Goal: Information Seeking & Learning: Learn about a topic

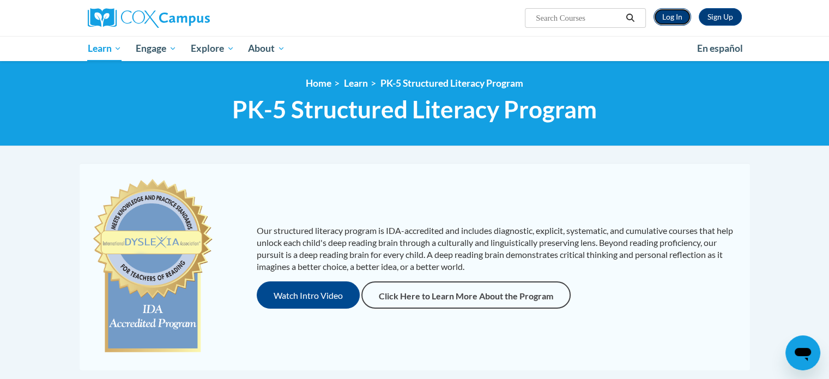
click at [675, 12] on link "Log In" at bounding box center [673, 16] width 38 height 17
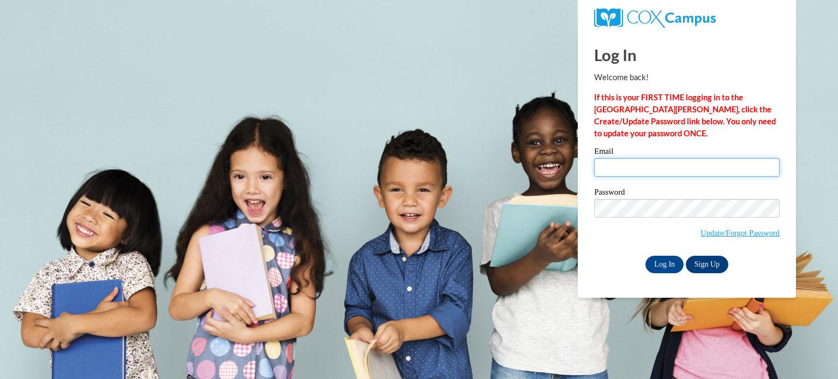
click at [666, 168] on input "Email" at bounding box center [686, 167] width 185 height 19
type input "lpiwoschuk@kimberly.k12.wi.us"
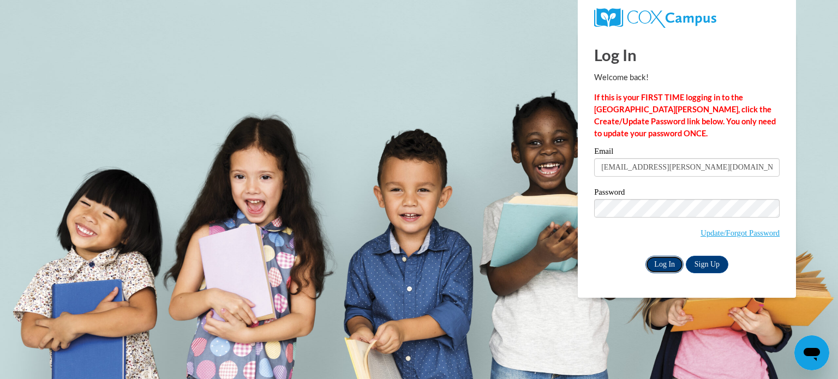
click at [659, 269] on input "Log In" at bounding box center [664, 264] width 38 height 17
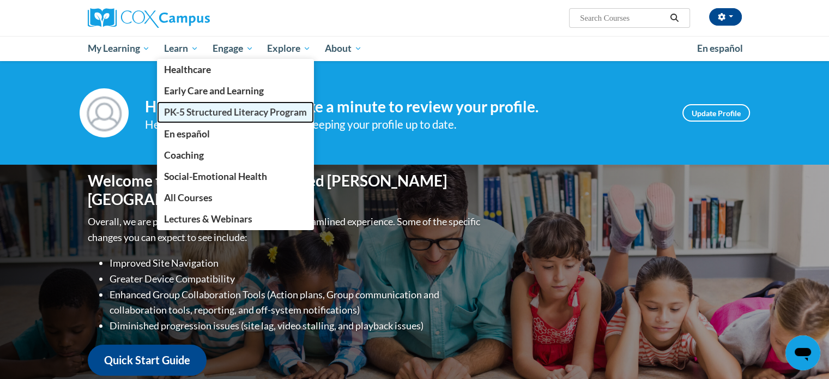
click at [222, 113] on span "PK-5 Structured Literacy Program" at bounding box center [235, 111] width 143 height 11
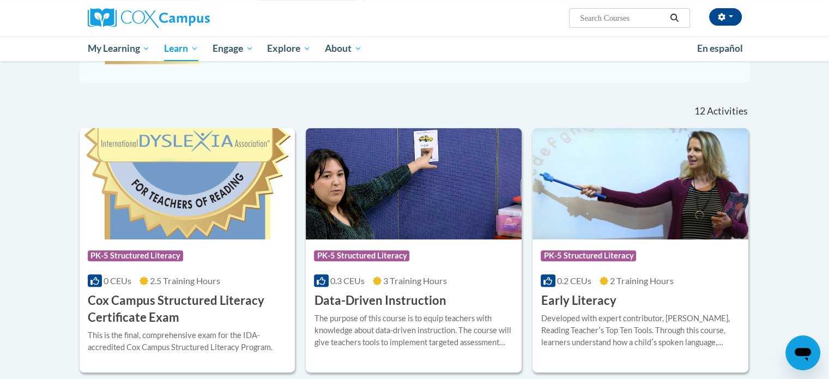
scroll to position [277, 0]
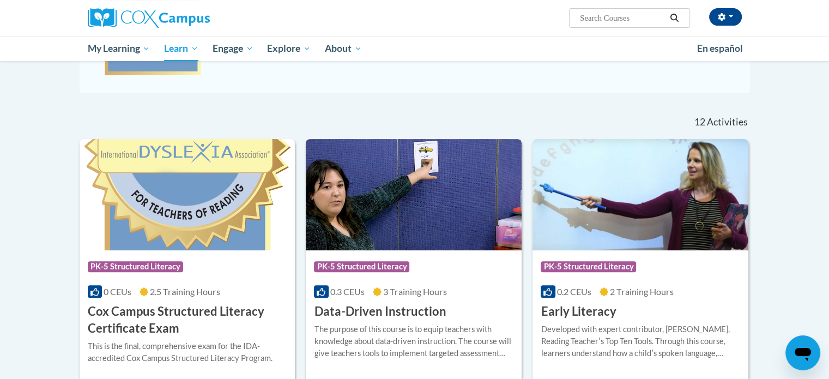
click at [470, 215] on img at bounding box center [414, 194] width 216 height 111
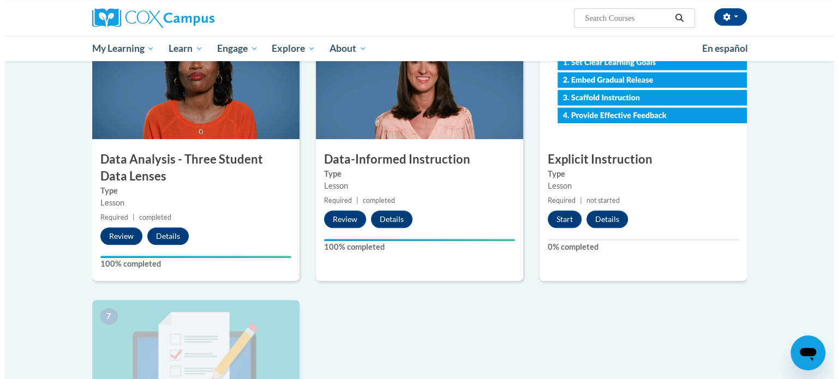
scroll to position [543, 0]
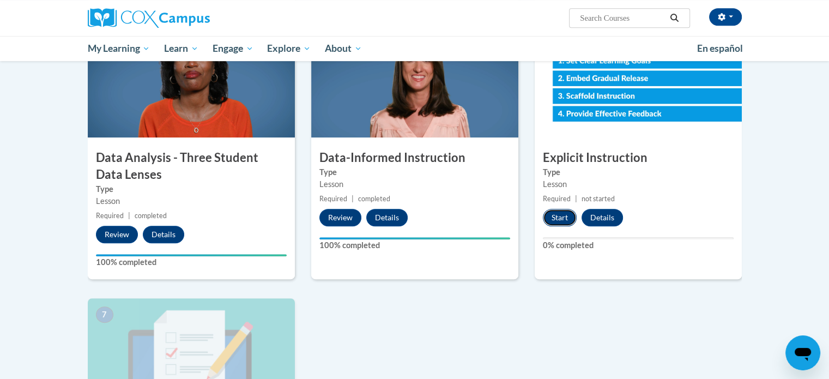
click at [557, 210] on button "Start" at bounding box center [560, 217] width 34 height 17
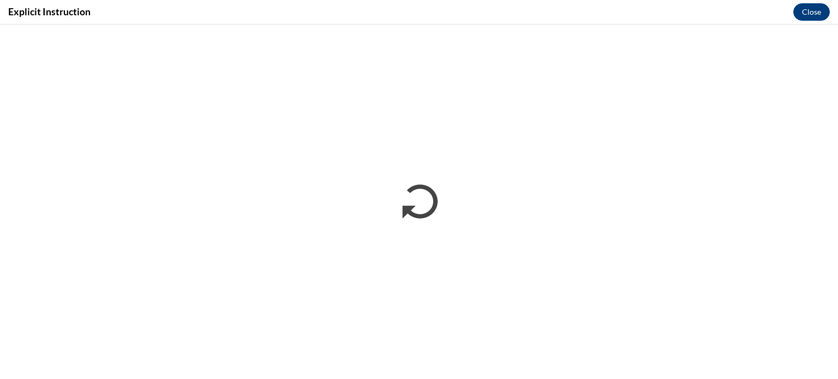
scroll to position [0, 0]
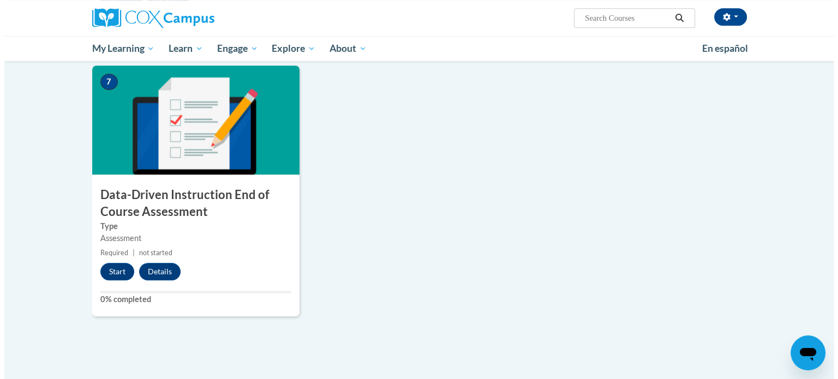
scroll to position [774, 0]
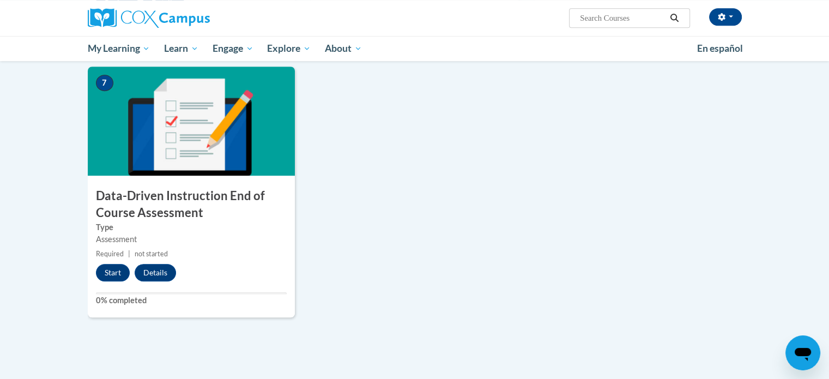
click at [194, 132] on img at bounding box center [191, 121] width 207 height 109
click at [113, 273] on button "Start" at bounding box center [113, 272] width 34 height 17
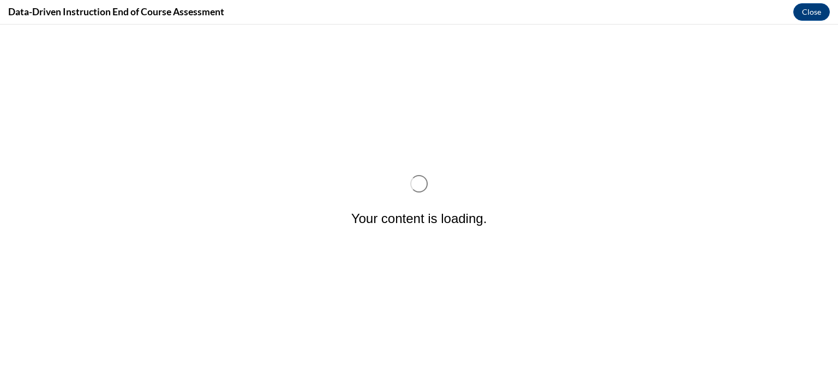
scroll to position [0, 0]
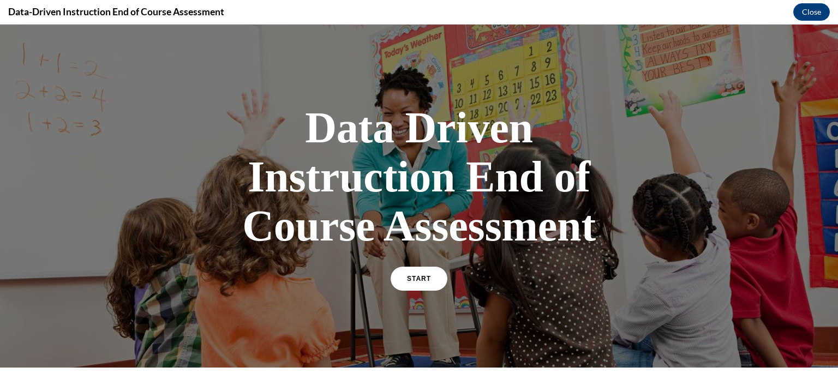
click at [439, 269] on div "START" at bounding box center [418, 283] width 57 height 33
click at [406, 276] on span "START" at bounding box center [418, 279] width 25 height 8
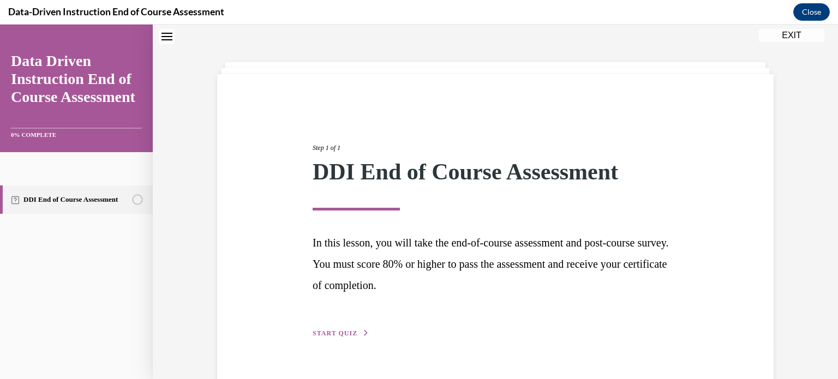
scroll to position [59, 0]
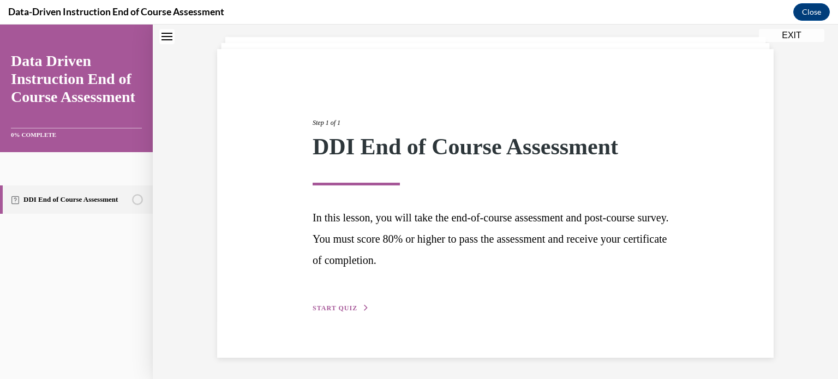
click at [331, 307] on span "START QUIZ" at bounding box center [334, 308] width 45 height 8
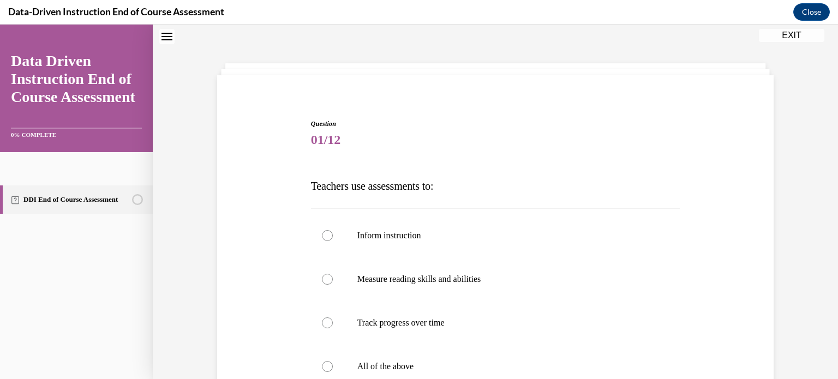
scroll to position [162, 0]
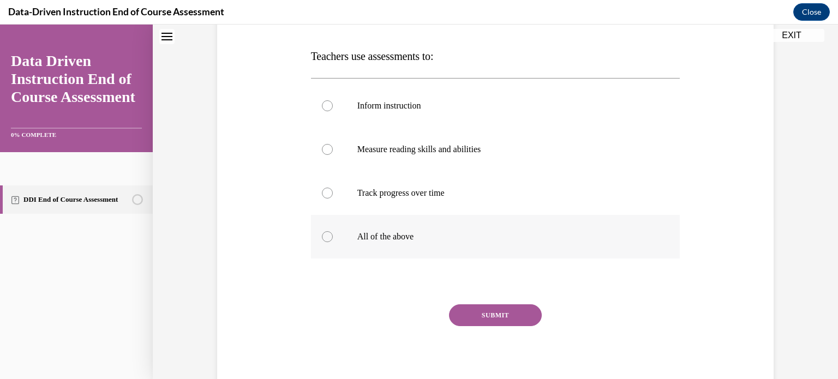
click at [394, 244] on label "All of the above" at bounding box center [495, 237] width 369 height 44
click at [333, 242] on input "All of the above" at bounding box center [327, 236] width 11 height 11
radio input "true"
click at [501, 319] on button "SUBMIT" at bounding box center [495, 315] width 93 height 22
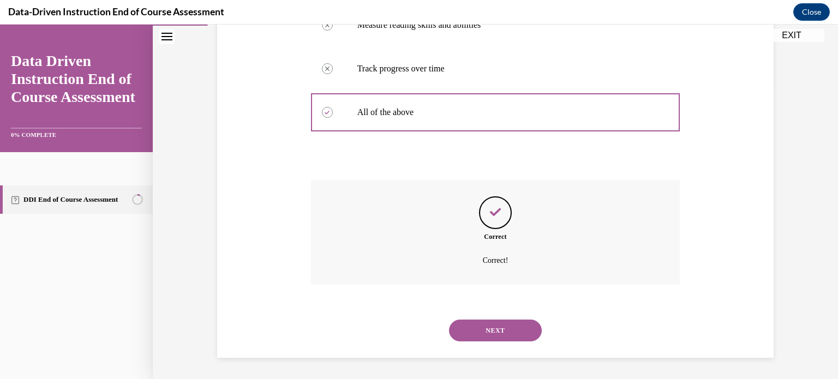
click at [513, 330] on button "NEXT" at bounding box center [495, 331] width 93 height 22
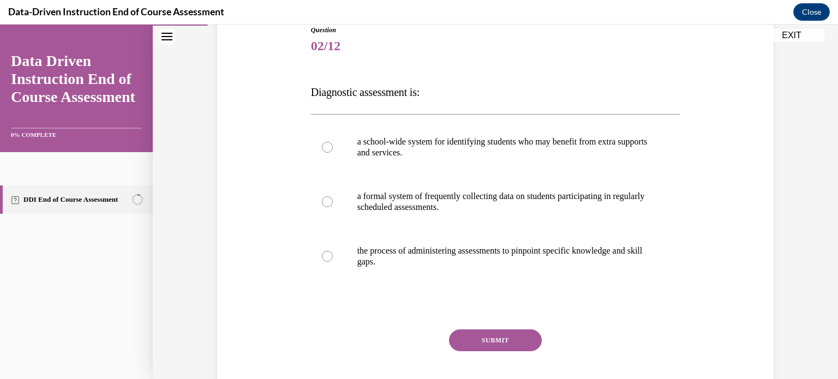
scroll to position [129, 0]
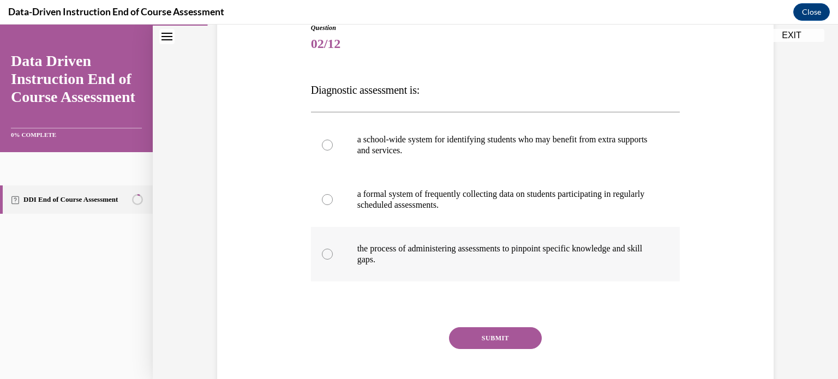
click at [524, 240] on label "the process of administering assessments to pinpoint specific knowledge and ski…" at bounding box center [495, 254] width 369 height 55
click at [333, 249] on input "the process of administering assessments to pinpoint specific knowledge and ski…" at bounding box center [327, 254] width 11 height 11
radio input "true"
click at [499, 334] on button "SUBMIT" at bounding box center [495, 338] width 93 height 22
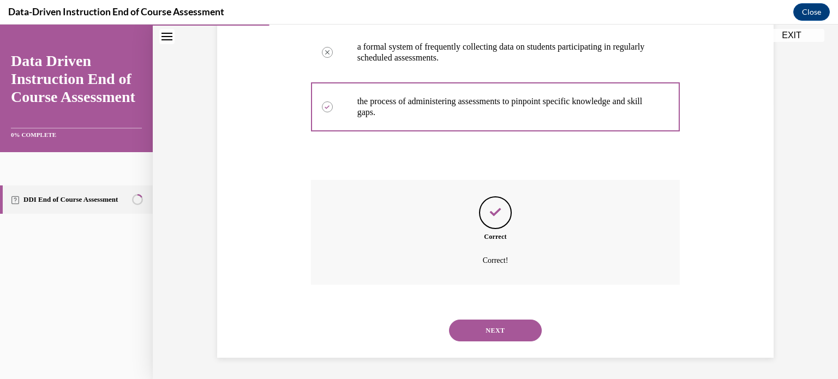
click at [490, 329] on button "NEXT" at bounding box center [495, 331] width 93 height 22
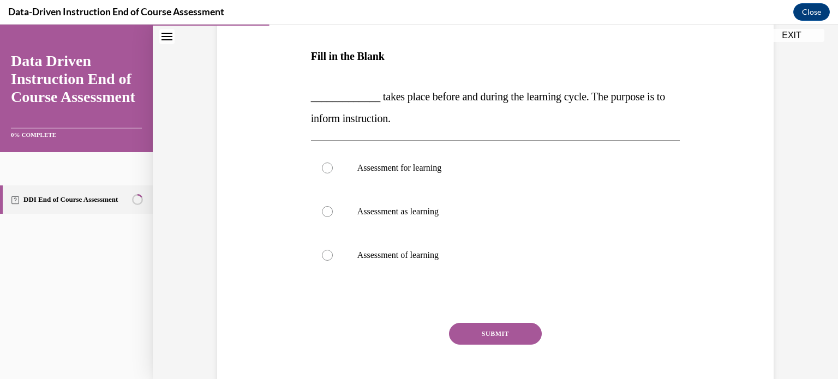
scroll to position [167, 0]
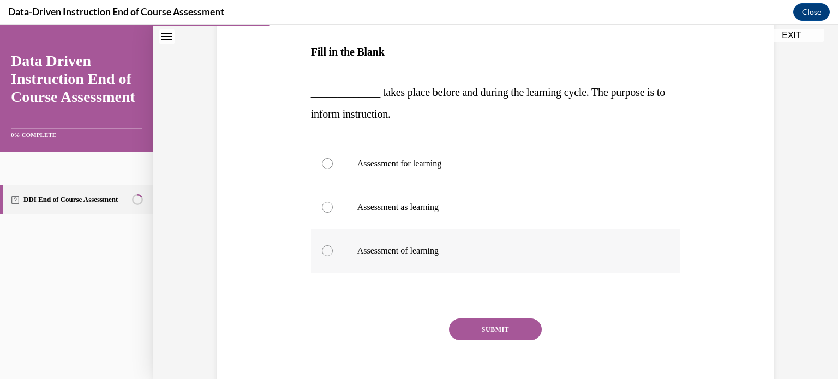
click at [469, 250] on p "Assessment of learning" at bounding box center [505, 250] width 296 height 11
click at [333, 250] on input "Assessment of learning" at bounding box center [327, 250] width 11 height 11
radio input "true"
click at [424, 158] on p "Assessment for learning" at bounding box center [505, 163] width 296 height 11
click at [333, 158] on input "Assessment for learning" at bounding box center [327, 163] width 11 height 11
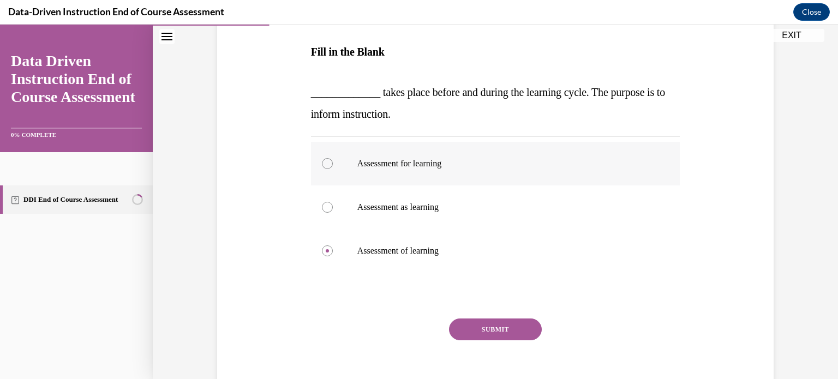
radio input "true"
click at [496, 331] on button "SUBMIT" at bounding box center [495, 329] width 93 height 22
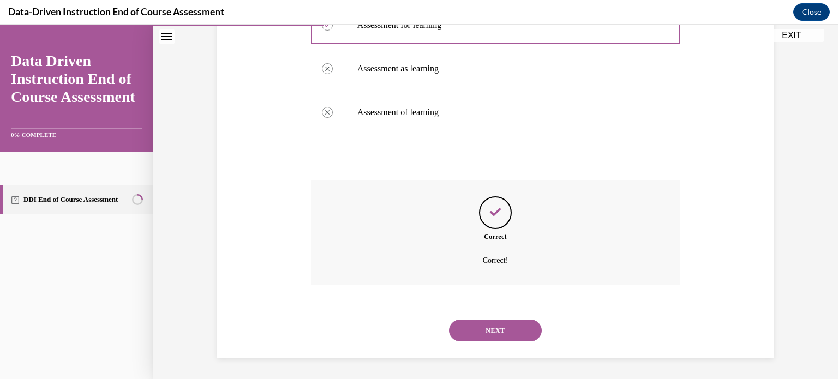
click at [484, 321] on button "NEXT" at bounding box center [495, 331] width 93 height 22
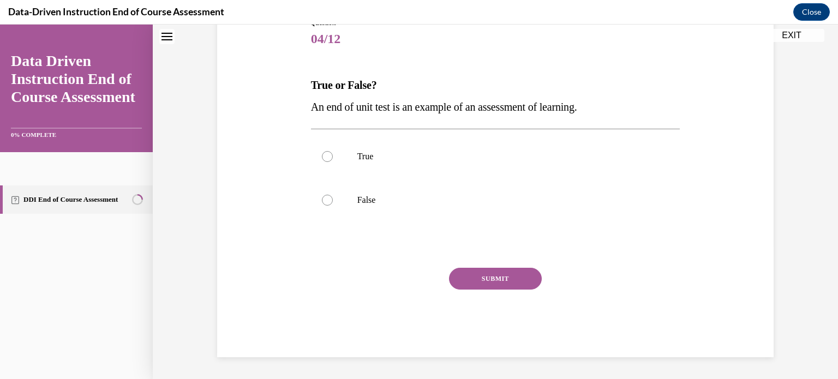
scroll to position [33, 0]
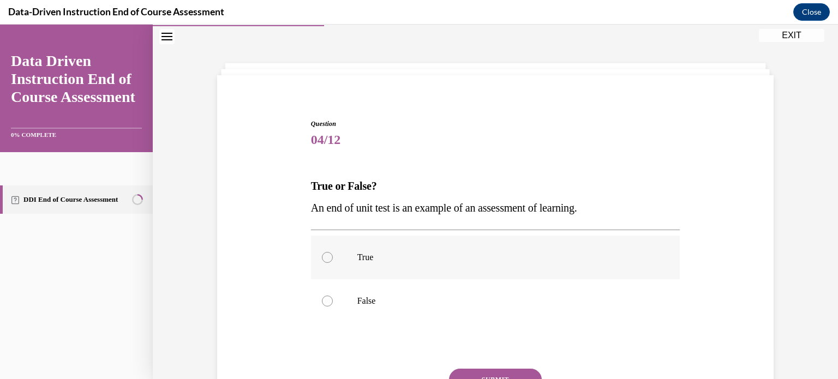
click at [360, 261] on p "True" at bounding box center [505, 257] width 296 height 11
click at [333, 261] on input "True" at bounding box center [327, 257] width 11 height 11
radio input "true"
click at [515, 375] on button "SUBMIT" at bounding box center [495, 380] width 93 height 22
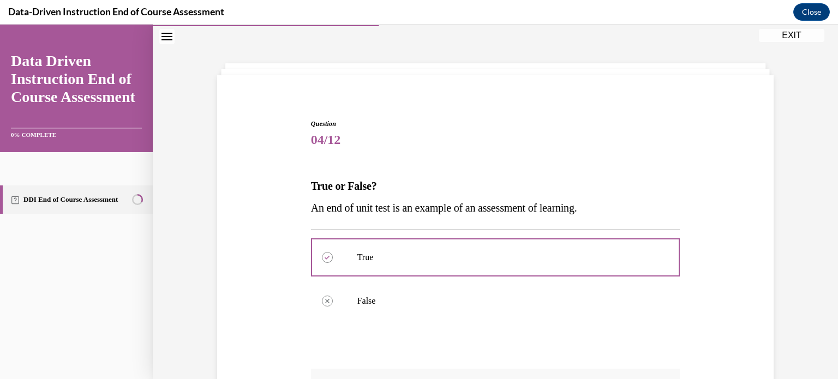
scroll to position [221, 0]
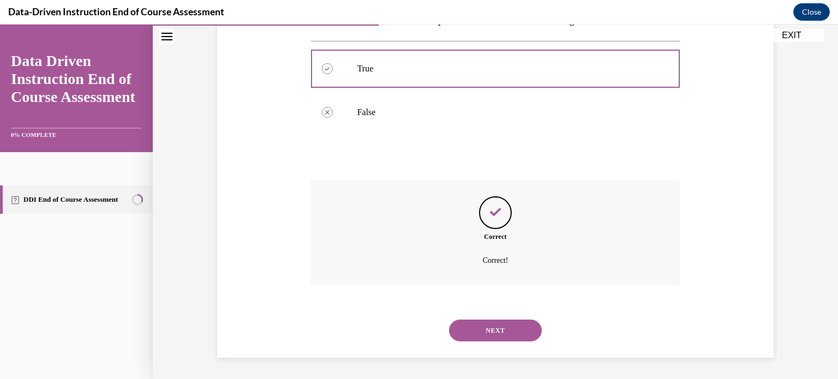
click at [521, 335] on button "NEXT" at bounding box center [495, 331] width 93 height 22
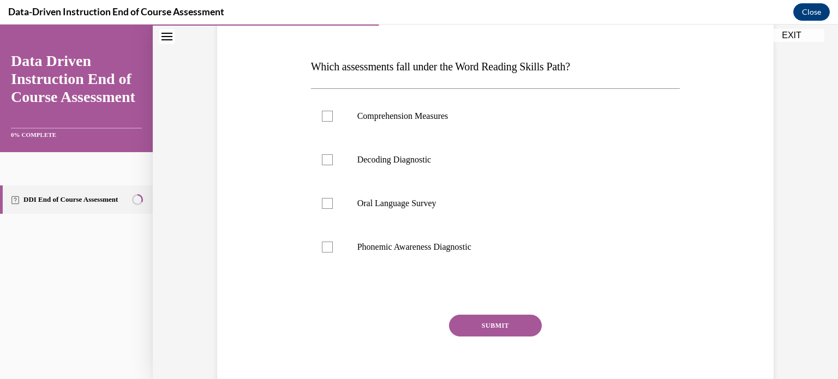
scroll to position [154, 0]
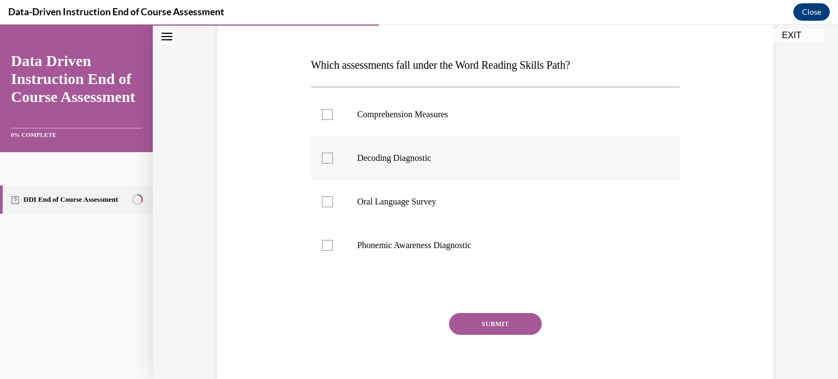
click at [527, 155] on p "Decoding Diagnostic" at bounding box center [505, 158] width 296 height 11
click at [333, 155] on input "Decoding Diagnostic" at bounding box center [327, 158] width 11 height 11
checkbox input "true"
click at [454, 237] on label "Phonemic Awareness Diagnostic" at bounding box center [495, 246] width 369 height 44
click at [333, 240] on input "Phonemic Awareness Diagnostic" at bounding box center [327, 245] width 11 height 11
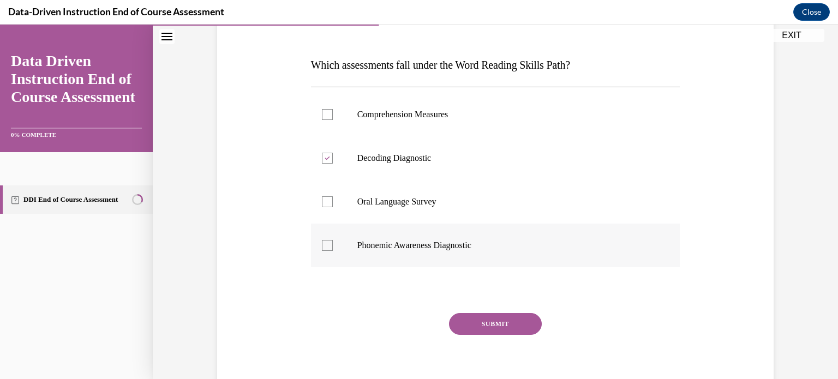
checkbox input "true"
click at [485, 322] on button "SUBMIT" at bounding box center [495, 324] width 93 height 22
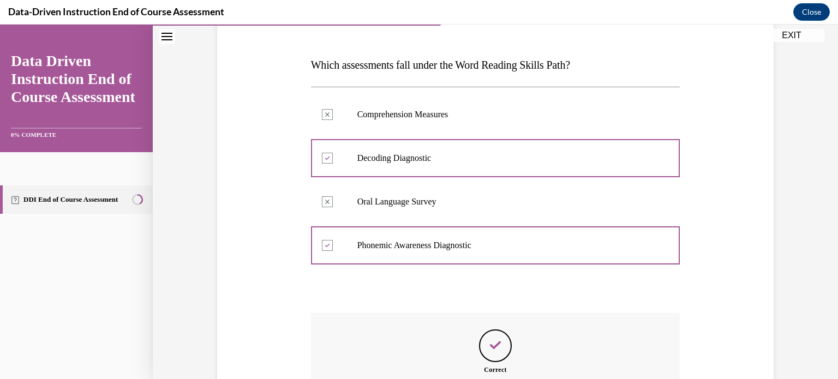
scroll to position [287, 0]
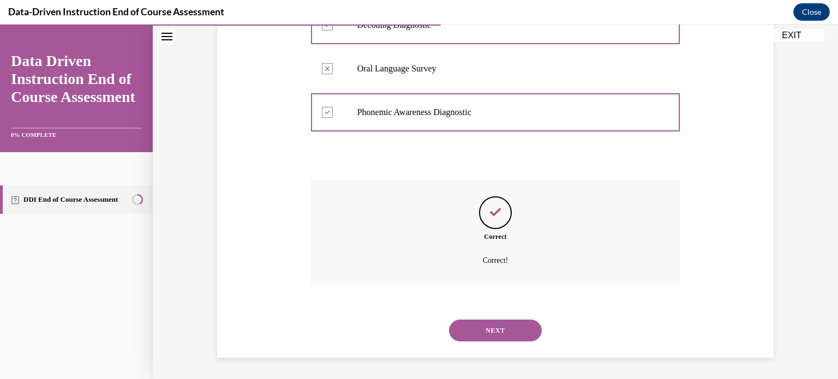
click at [500, 338] on button "NEXT" at bounding box center [495, 331] width 93 height 22
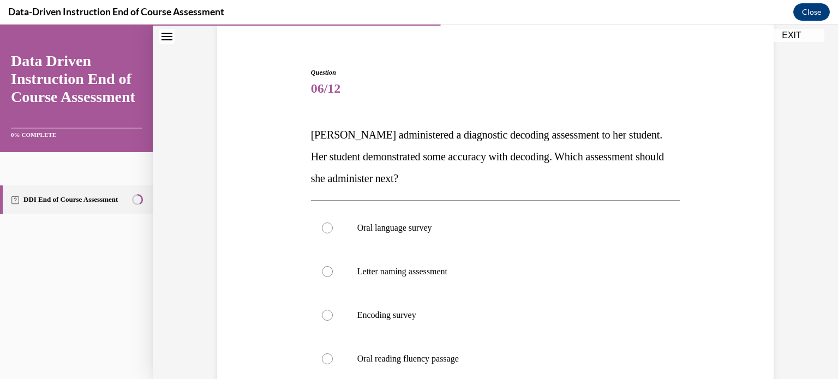
scroll to position [167, 0]
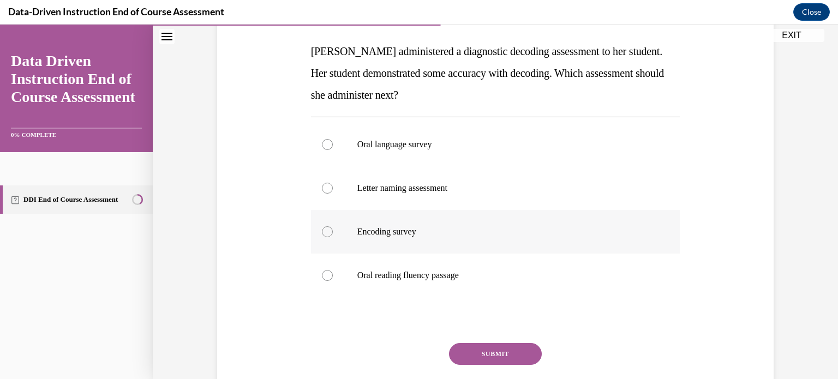
click at [523, 220] on label "Encoding survey" at bounding box center [495, 232] width 369 height 44
click at [333, 226] on input "Encoding survey" at bounding box center [327, 231] width 11 height 11
radio input "true"
click at [508, 350] on button "SUBMIT" at bounding box center [495, 354] width 93 height 22
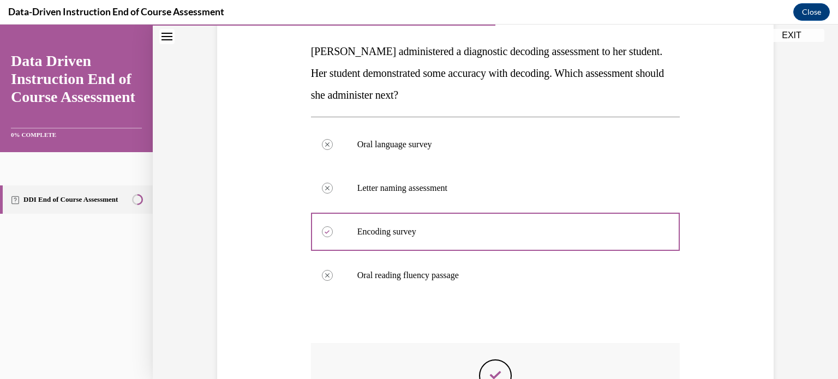
scroll to position [330, 0]
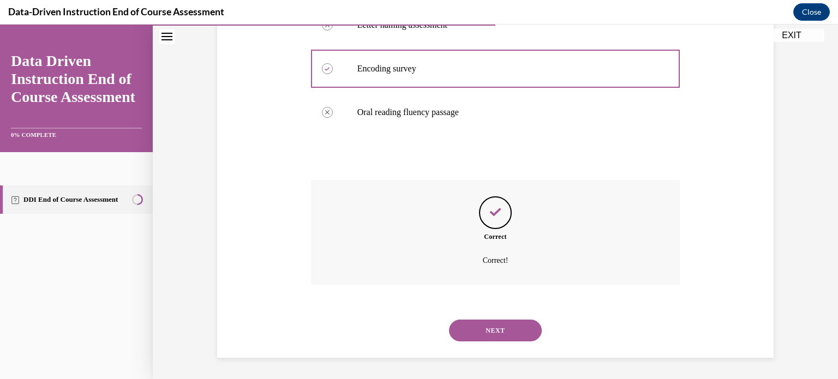
click at [516, 327] on button "NEXT" at bounding box center [495, 331] width 93 height 22
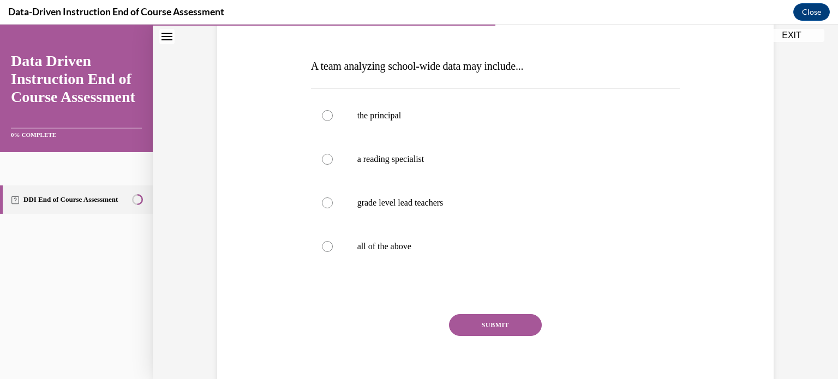
scroll to position [162, 0]
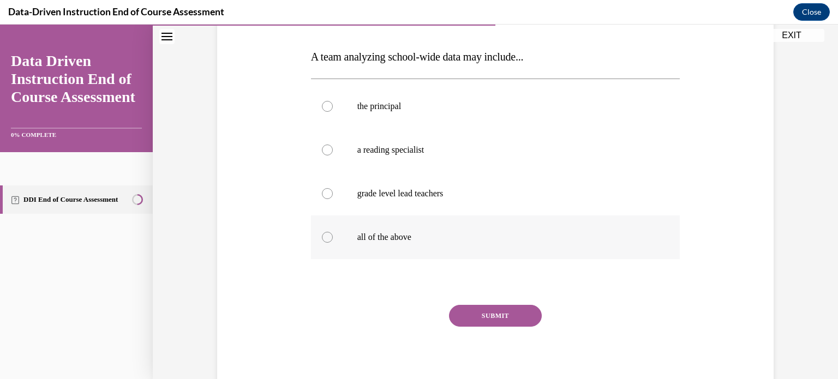
click at [388, 230] on label "all of the above" at bounding box center [495, 237] width 369 height 44
click at [333, 232] on input "all of the above" at bounding box center [327, 237] width 11 height 11
radio input "true"
click at [507, 308] on button "SUBMIT" at bounding box center [495, 316] width 93 height 22
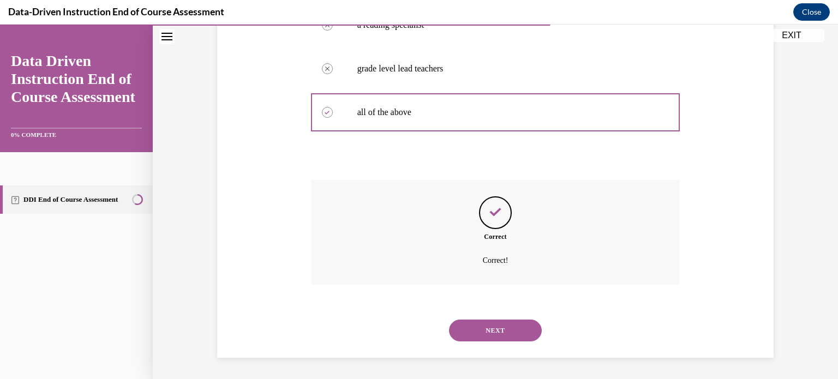
click at [527, 328] on button "NEXT" at bounding box center [495, 331] width 93 height 22
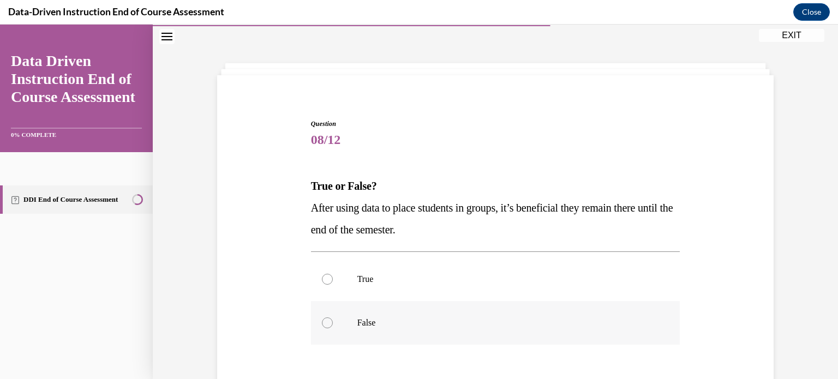
click at [449, 312] on label "False" at bounding box center [495, 323] width 369 height 44
click at [333, 317] on input "False" at bounding box center [327, 322] width 11 height 11
radio input "true"
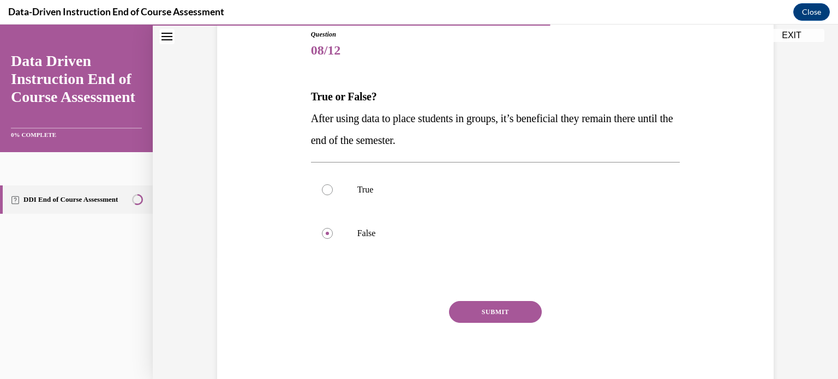
click at [503, 314] on button "SUBMIT" at bounding box center [495, 312] width 93 height 22
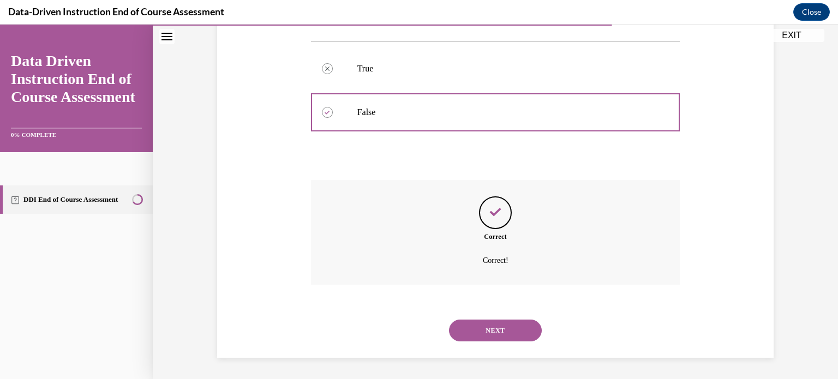
click at [506, 330] on button "NEXT" at bounding box center [495, 331] width 93 height 22
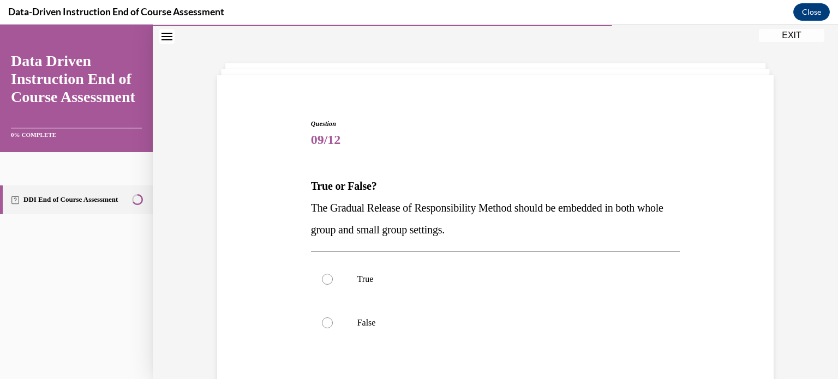
scroll to position [103, 0]
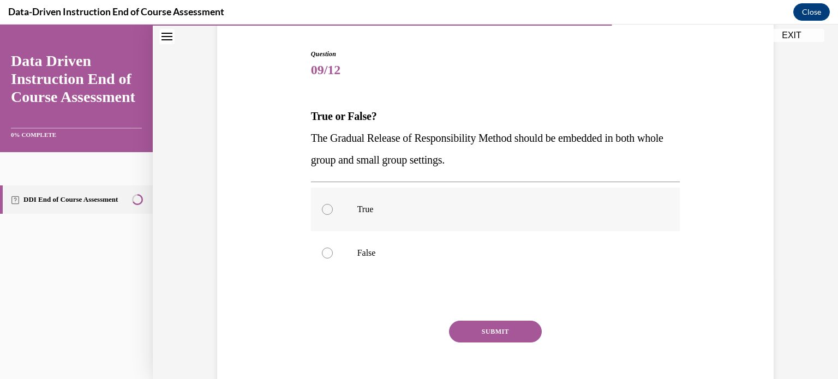
click at [506, 188] on label "True" at bounding box center [495, 210] width 369 height 44
click at [333, 204] on input "True" at bounding box center [327, 209] width 11 height 11
radio input "true"
click at [517, 335] on button "SUBMIT" at bounding box center [495, 332] width 93 height 22
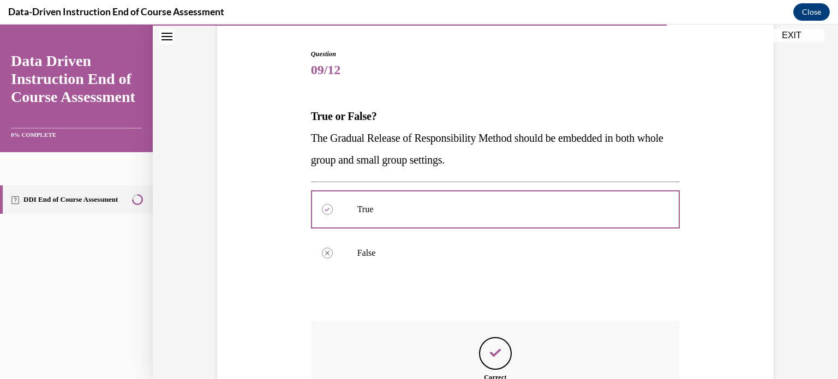
scroll to position [243, 0]
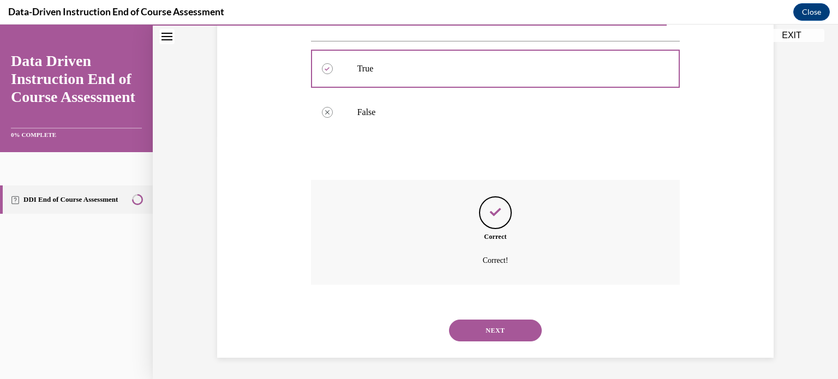
click at [518, 336] on button "NEXT" at bounding box center [495, 331] width 93 height 22
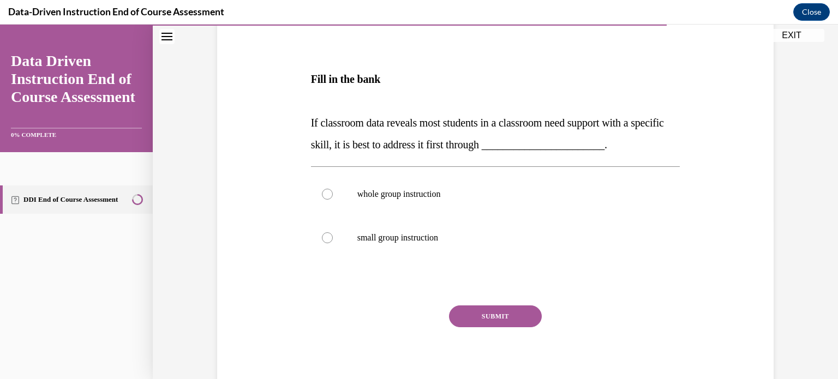
scroll to position [162, 0]
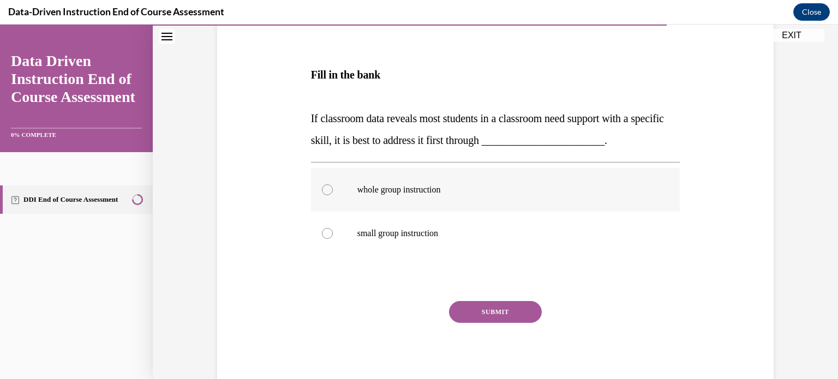
click at [445, 200] on label "whole group instruction" at bounding box center [495, 190] width 369 height 44
click at [333, 195] on input "whole group instruction" at bounding box center [327, 189] width 11 height 11
radio input "true"
click at [499, 320] on button "SUBMIT" at bounding box center [495, 312] width 93 height 22
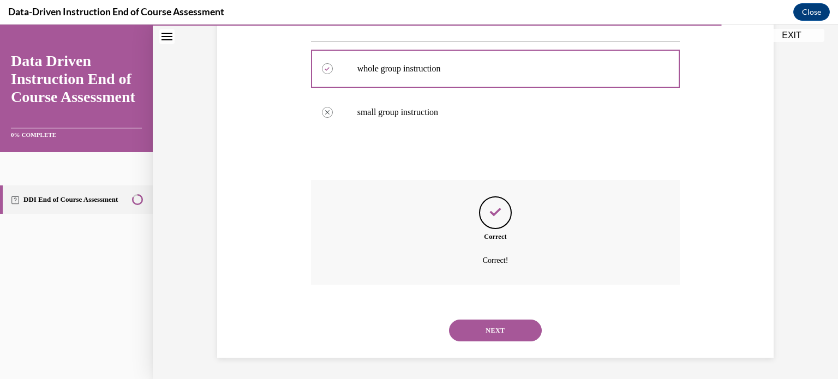
click at [468, 324] on button "NEXT" at bounding box center [495, 331] width 93 height 22
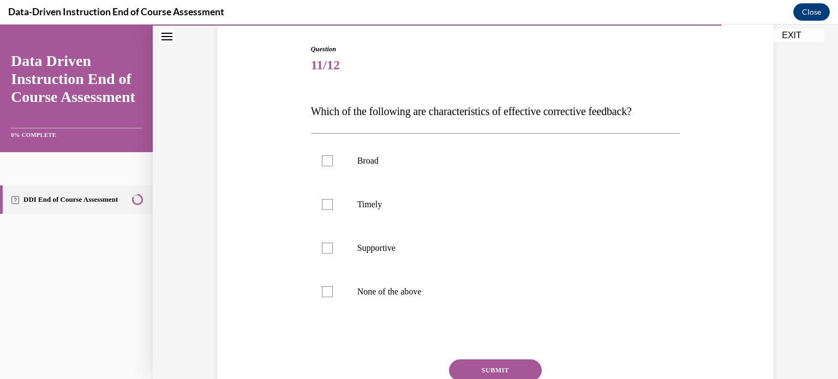
scroll to position [116, 0]
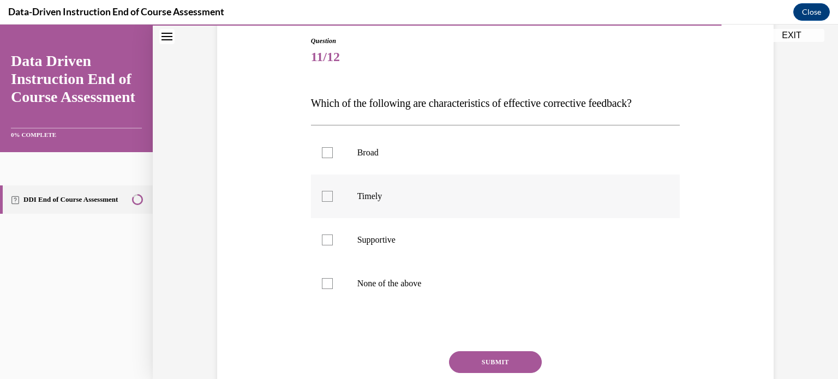
click at [499, 210] on label "Timely" at bounding box center [495, 196] width 369 height 44
click at [333, 202] on input "Timely" at bounding box center [327, 196] width 11 height 11
checkbox input "true"
click at [421, 252] on label "Supportive" at bounding box center [495, 240] width 369 height 44
click at [333, 245] on input "Supportive" at bounding box center [327, 239] width 11 height 11
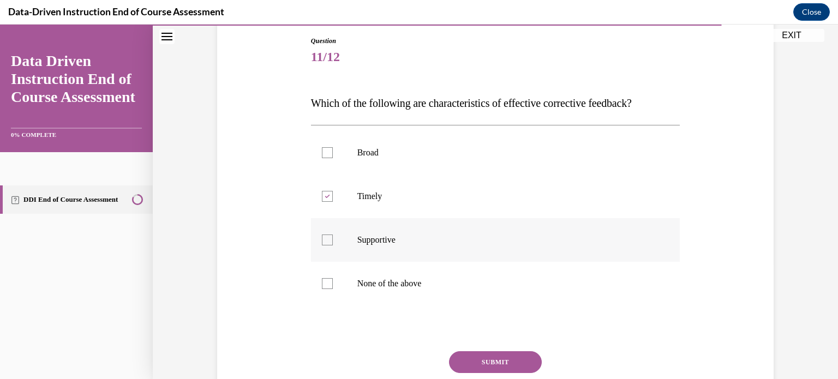
checkbox input "true"
click at [517, 361] on button "SUBMIT" at bounding box center [495, 362] width 93 height 22
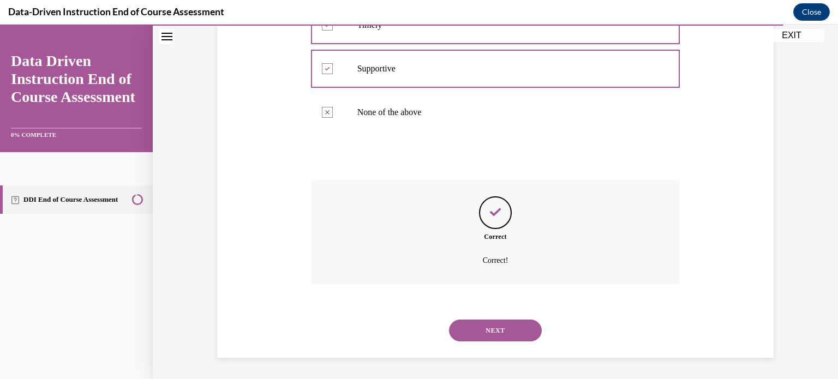
click at [520, 326] on button "NEXT" at bounding box center [495, 331] width 93 height 22
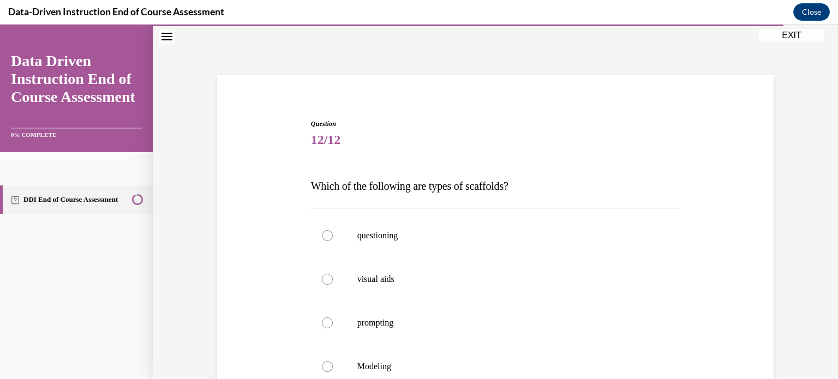
scroll to position [177, 0]
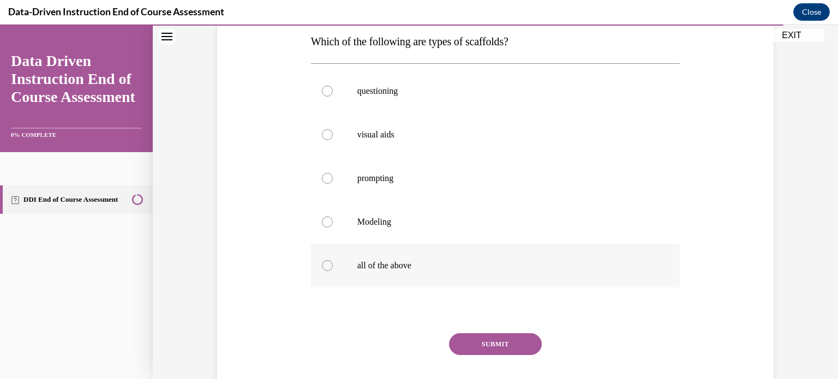
click at [399, 255] on label "all of the above" at bounding box center [495, 266] width 369 height 44
click at [333, 260] on input "all of the above" at bounding box center [327, 265] width 11 height 11
radio input "true"
click at [513, 346] on button "SUBMIT" at bounding box center [495, 344] width 93 height 22
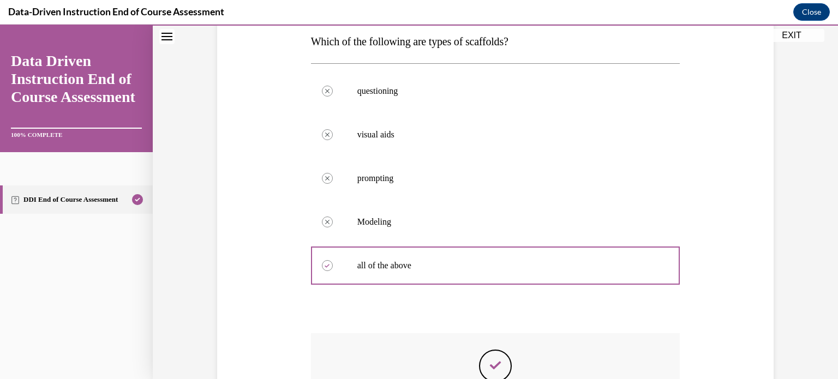
scroll to position [280, 0]
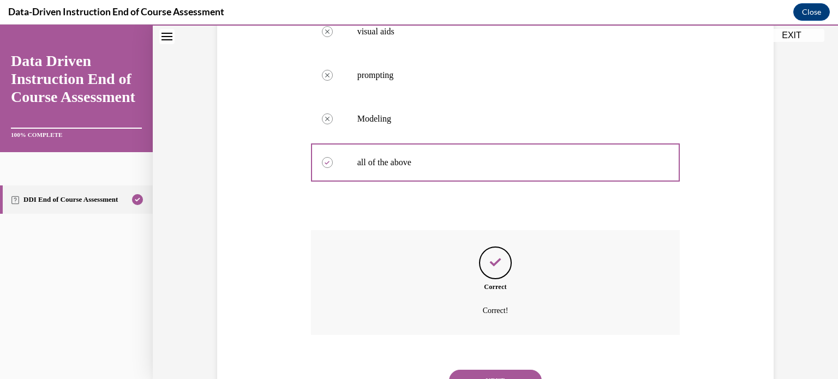
click at [510, 375] on button "NEXT" at bounding box center [495, 381] width 93 height 22
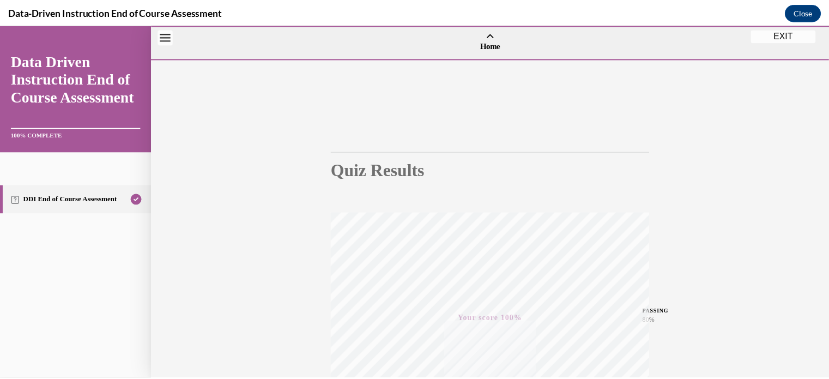
scroll to position [204, 0]
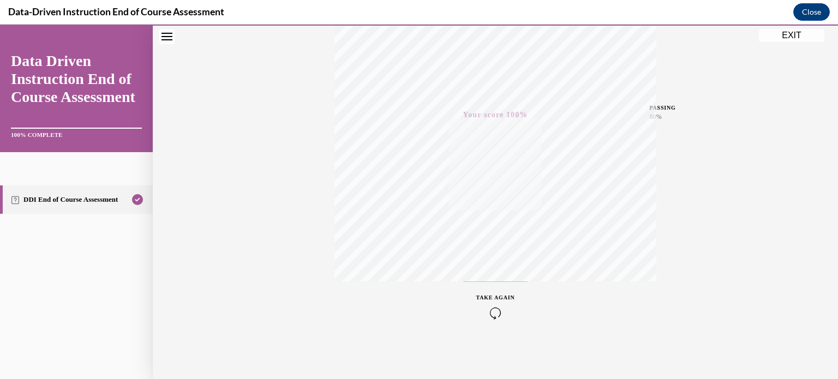
click at [780, 34] on button "EXIT" at bounding box center [790, 35] width 65 height 13
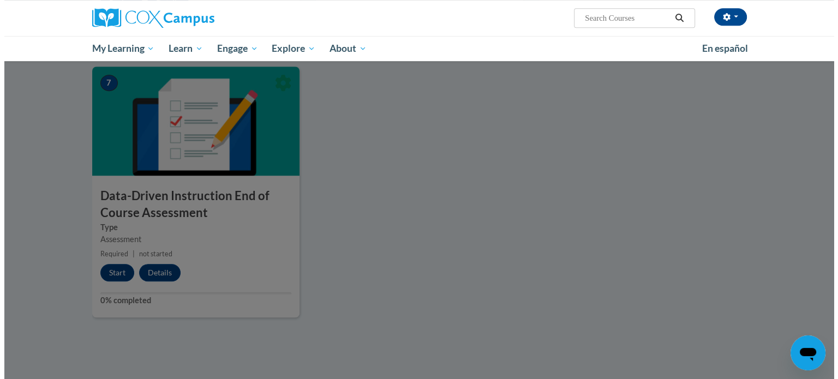
scroll to position [0, 0]
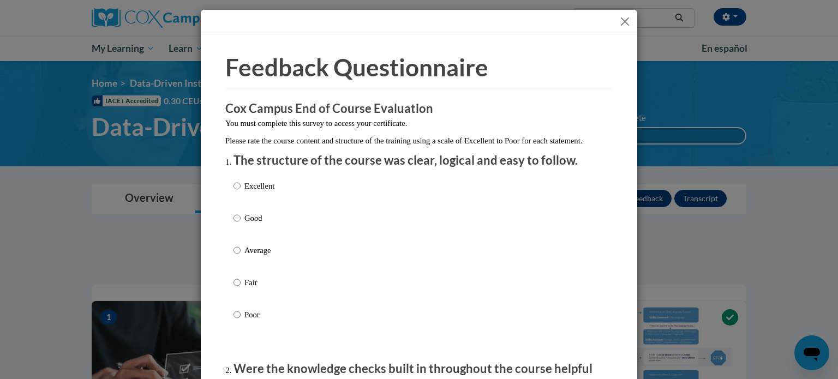
click at [269, 192] on p "Excellent" at bounding box center [259, 186] width 30 height 12
click at [240, 192] on input "Excellent" at bounding box center [236, 186] width 7 height 12
radio input "true"
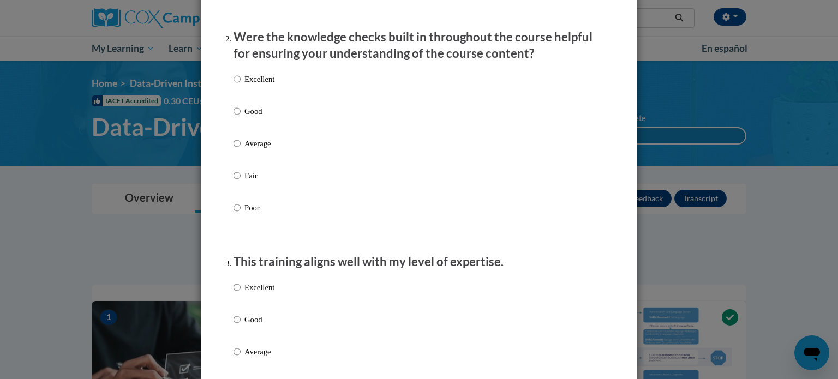
scroll to position [340, 0]
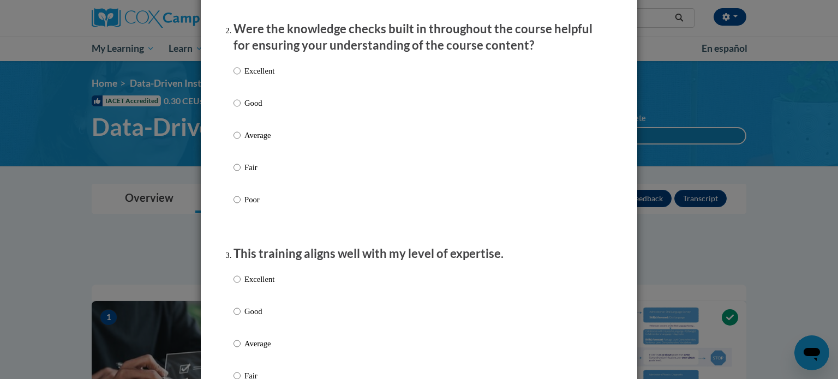
click at [249, 109] on p "Good" at bounding box center [259, 103] width 30 height 12
click at [240, 109] on input "Good" at bounding box center [236, 103] width 7 height 12
radio input "true"
click at [268, 285] on p "Excellent" at bounding box center [259, 279] width 30 height 12
click at [240, 285] on input "Excellent" at bounding box center [236, 279] width 7 height 12
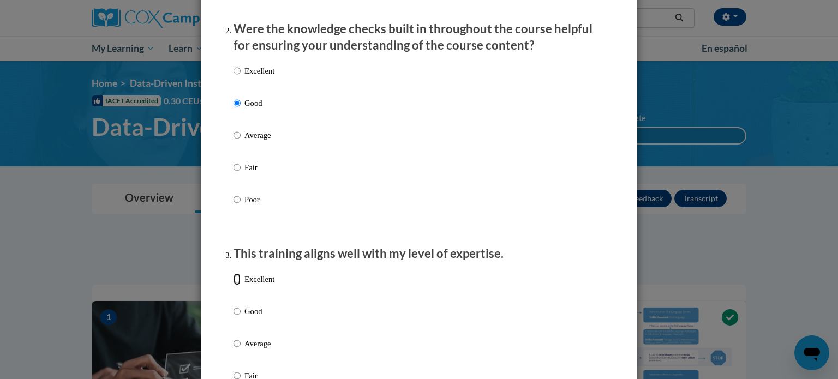
radio input "true"
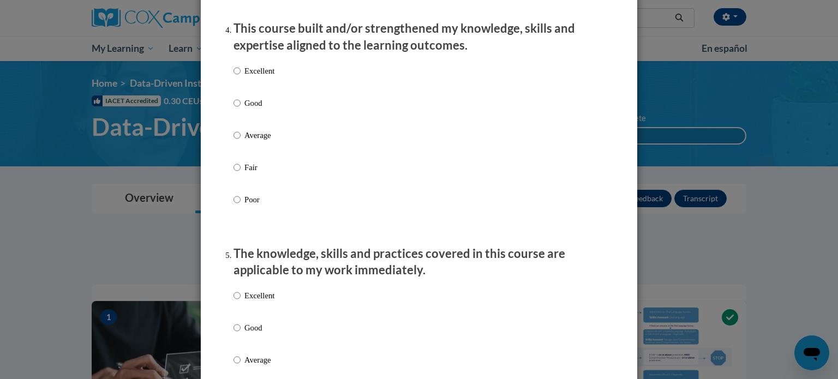
scroll to position [787, 0]
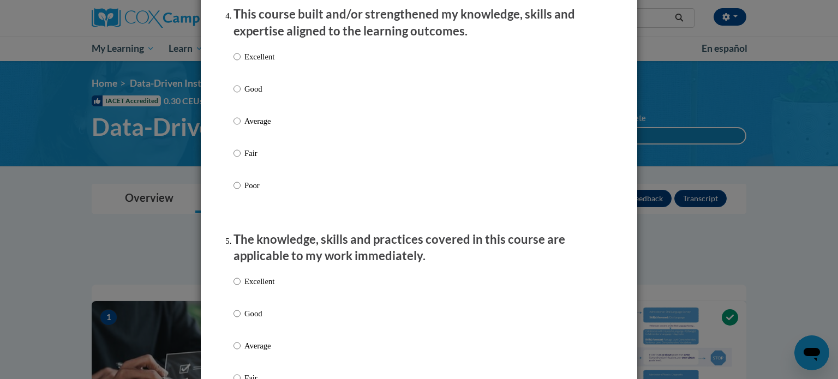
click at [267, 127] on p "Average" at bounding box center [259, 121] width 30 height 12
click at [240, 127] on input "Average" at bounding box center [236, 121] width 7 height 12
radio input "true"
click at [253, 287] on p "Excellent" at bounding box center [259, 281] width 30 height 12
click at [240, 287] on input "Excellent" at bounding box center [236, 281] width 7 height 12
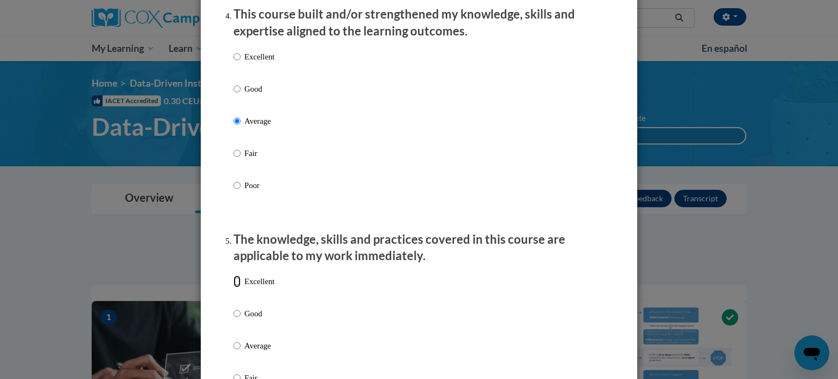
radio input "true"
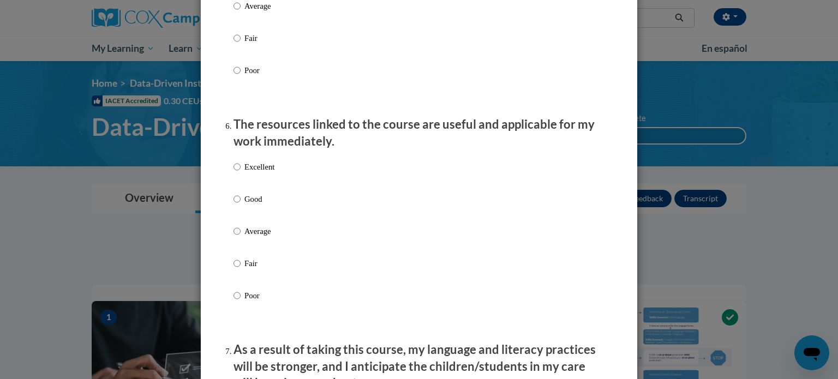
scroll to position [1154, 0]
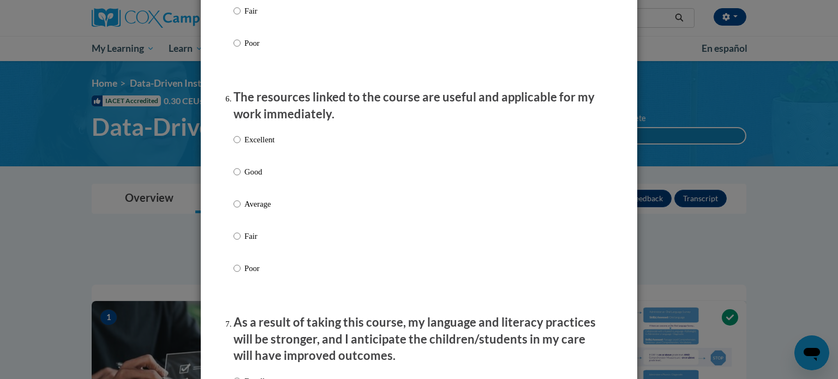
click at [240, 161] on label "Excellent" at bounding box center [253, 148] width 41 height 29
click at [240, 146] on input "Excellent" at bounding box center [236, 140] width 7 height 12
radio input "true"
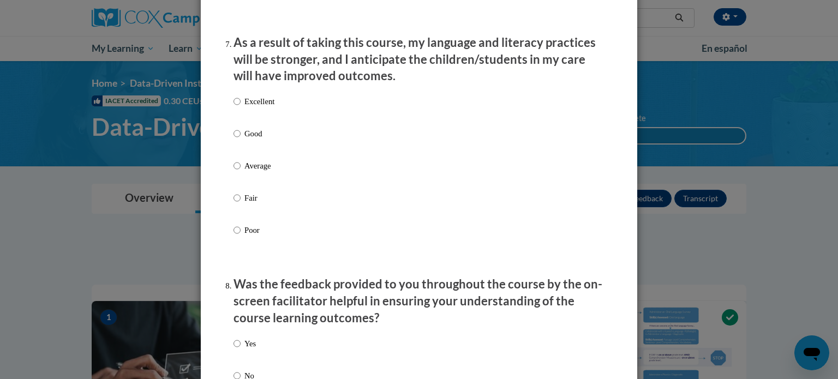
scroll to position [1531, 0]
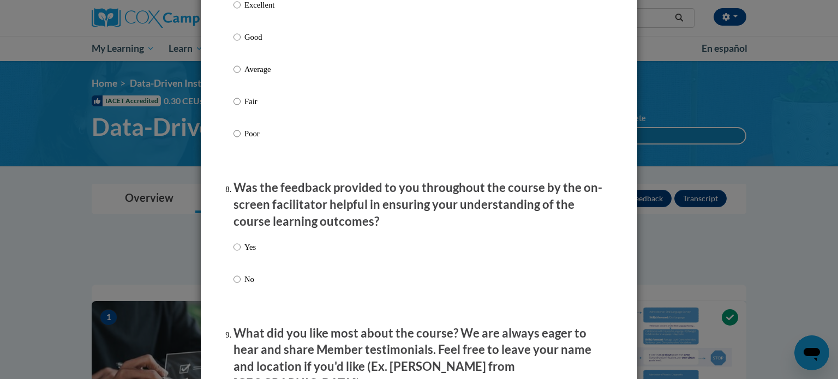
click at [261, 23] on label "Excellent" at bounding box center [253, 13] width 41 height 29
click at [240, 11] on input "Excellent" at bounding box center [236, 5] width 7 height 12
radio input "true"
click at [237, 256] on label "Yes" at bounding box center [244, 255] width 22 height 29
click at [237, 253] on input "Yes" at bounding box center [236, 247] width 7 height 12
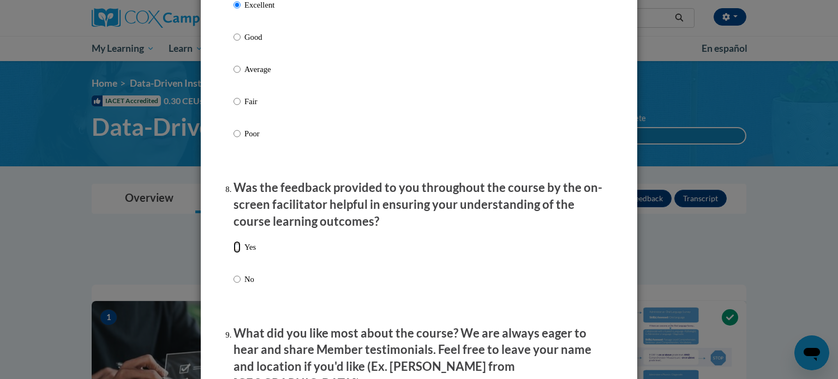
radio input "true"
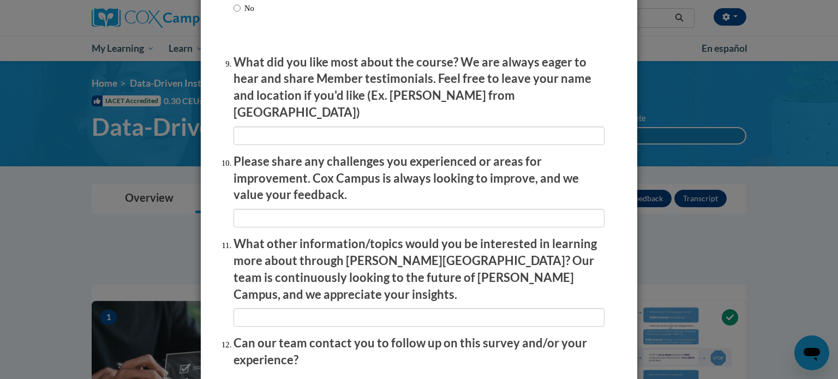
scroll to position [1892, 0]
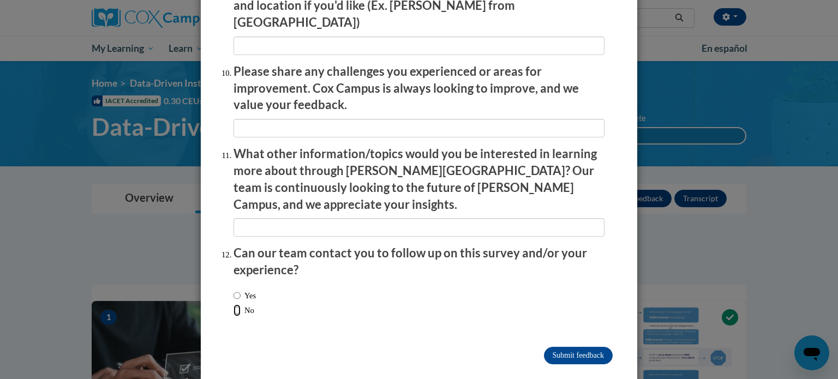
click at [233, 304] on input "No" at bounding box center [236, 310] width 7 height 12
radio input "true"
click at [574, 347] on input "Submit feedback" at bounding box center [578, 355] width 69 height 17
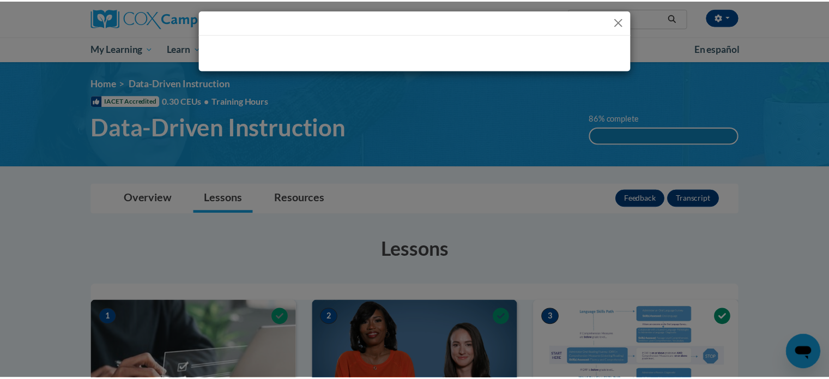
scroll to position [0, 0]
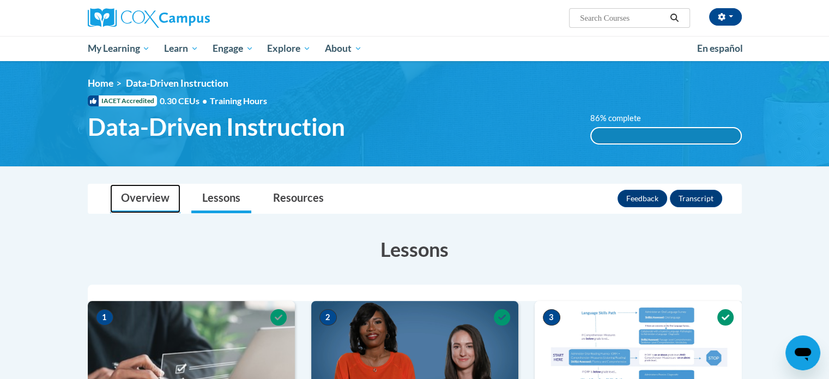
click at [157, 200] on link "Overview" at bounding box center [145, 198] width 70 height 29
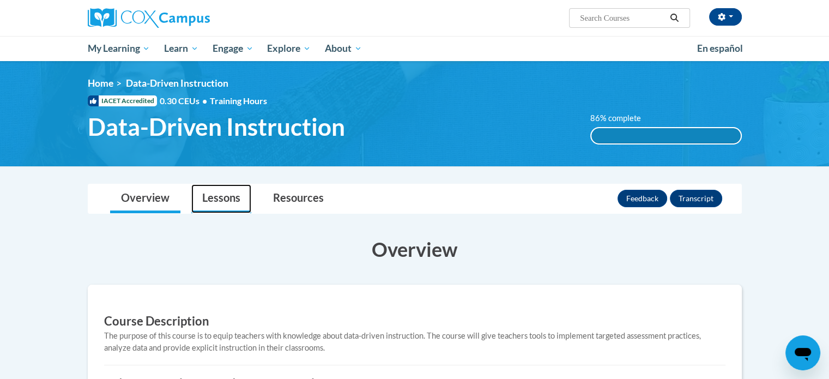
click at [228, 191] on link "Lessons" at bounding box center [221, 198] width 60 height 29
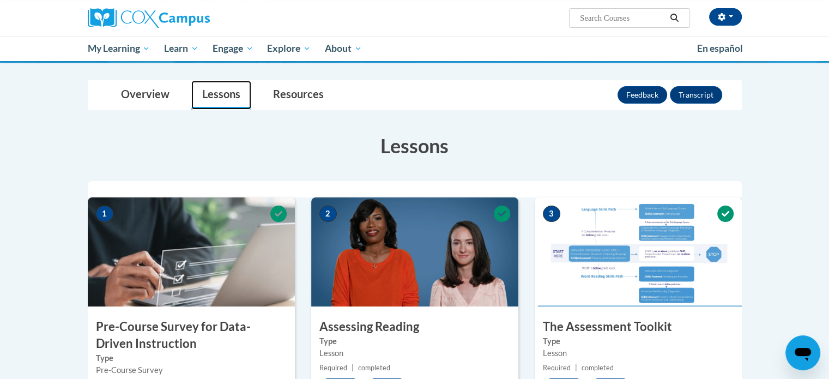
scroll to position [22, 0]
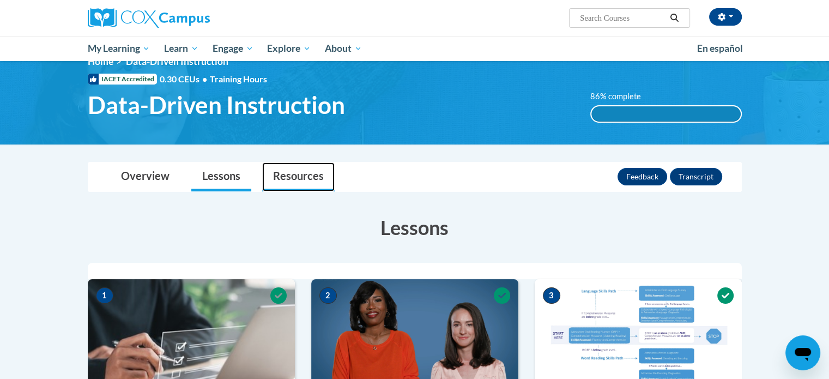
click at [297, 176] on link "Resources" at bounding box center [298, 176] width 73 height 29
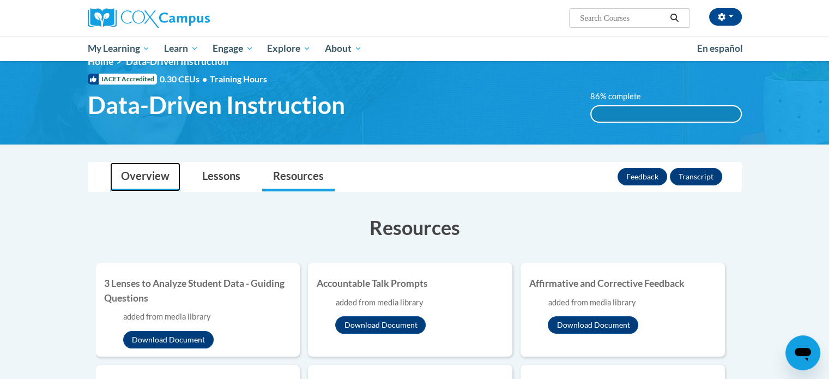
click at [155, 177] on link "Overview" at bounding box center [145, 176] width 70 height 29
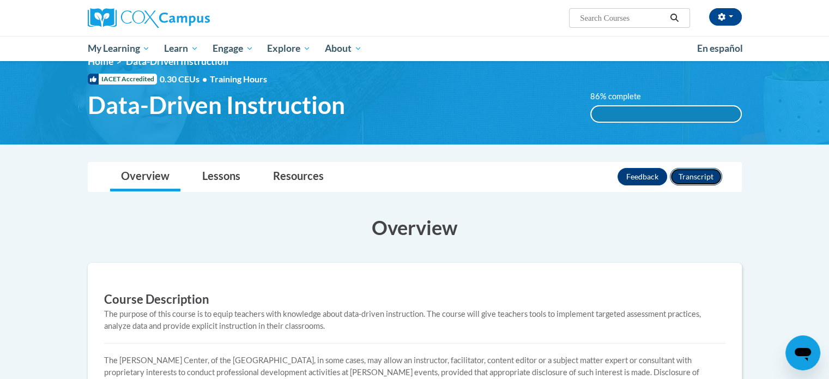
click at [689, 177] on button "Transcript" at bounding box center [696, 176] width 52 height 17
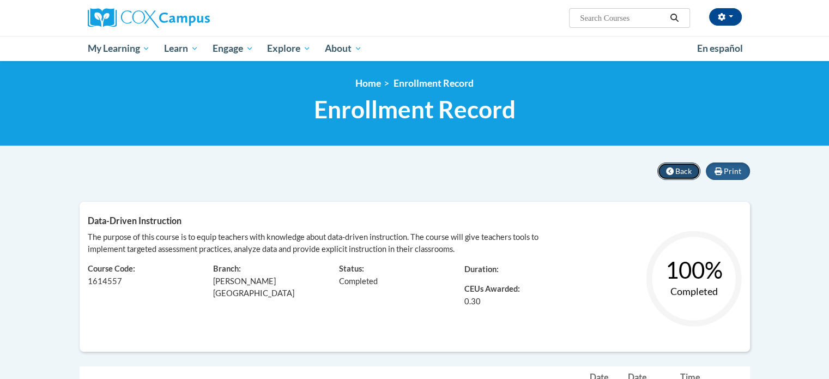
click at [690, 170] on span "Back" at bounding box center [684, 170] width 16 height 9
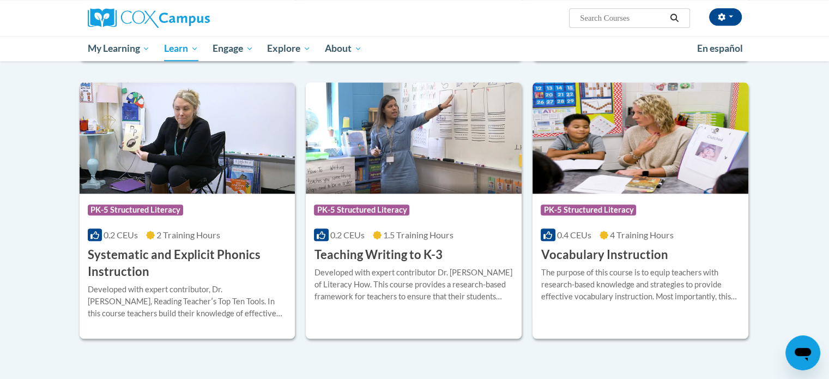
scroll to position [1154, 0]
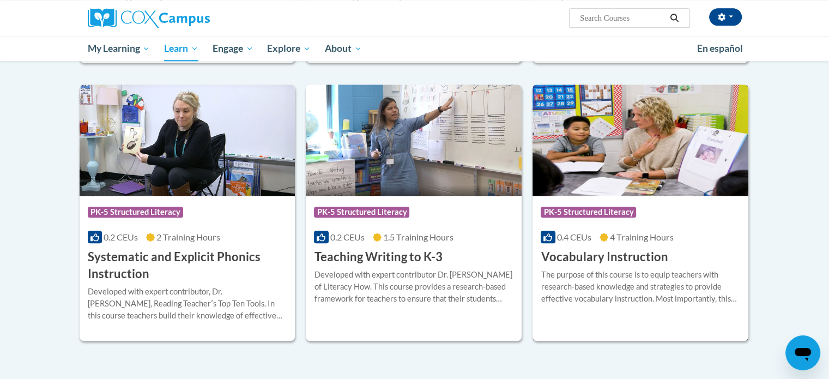
click at [619, 268] on div at bounding box center [641, 268] width 200 height 1
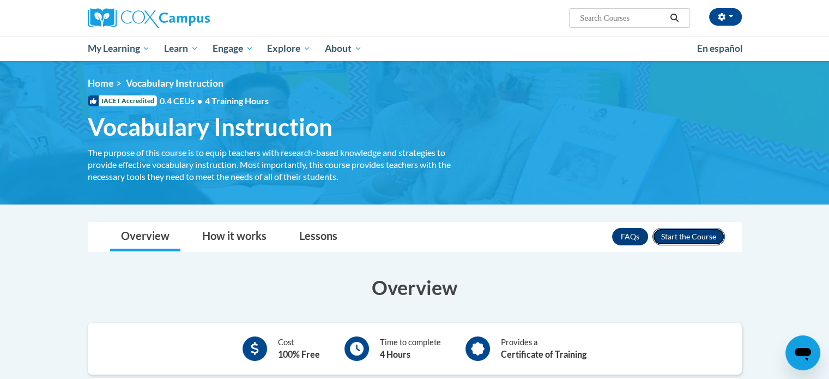
click at [688, 234] on button "Enroll" at bounding box center [689, 236] width 73 height 17
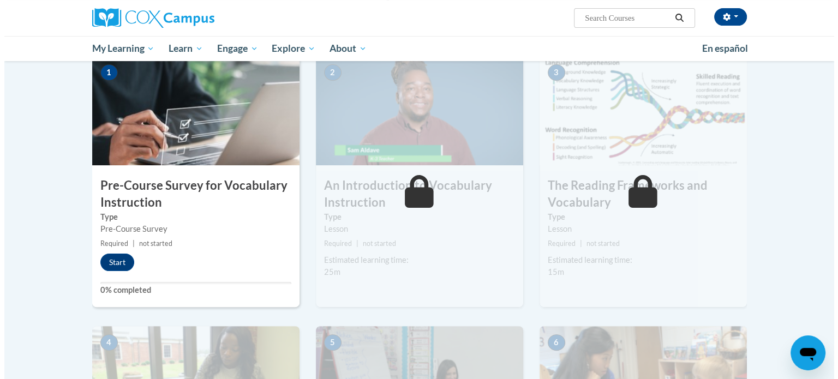
scroll to position [303, 0]
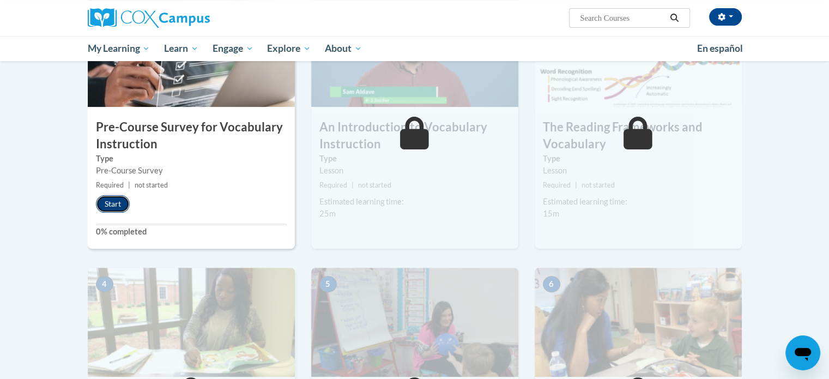
click at [113, 202] on button "Start" at bounding box center [113, 203] width 34 height 17
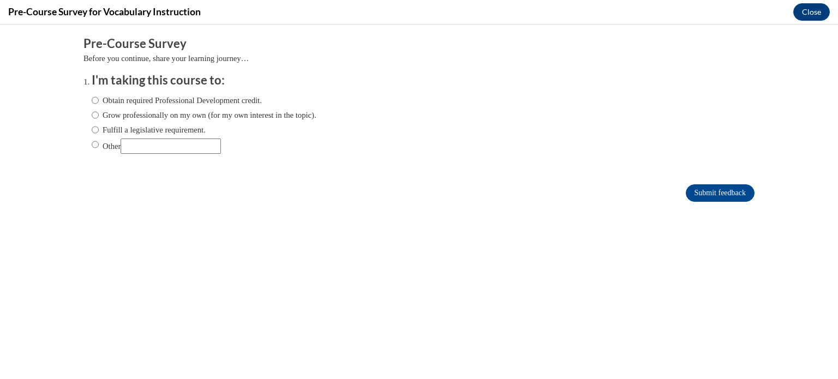
scroll to position [0, 0]
click at [141, 106] on label "Obtain required Professional Development credit." at bounding box center [177, 100] width 170 height 12
click at [99, 106] on input "Obtain required Professional Development credit." at bounding box center [95, 100] width 7 height 12
radio input "true"
click at [714, 189] on input "Submit feedback" at bounding box center [719, 192] width 69 height 17
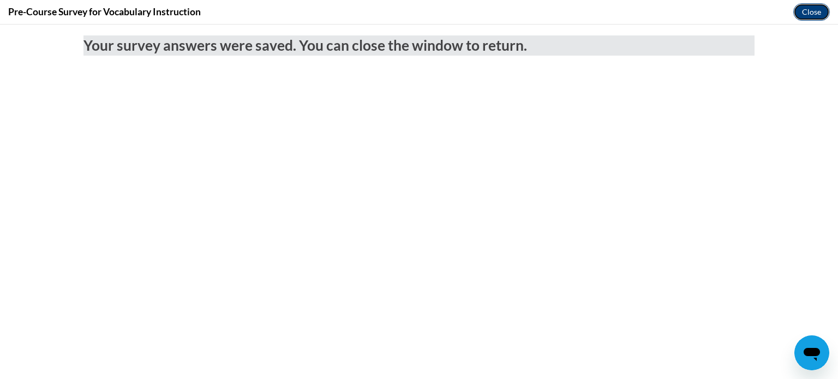
click at [817, 15] on button "Close" at bounding box center [811, 11] width 37 height 17
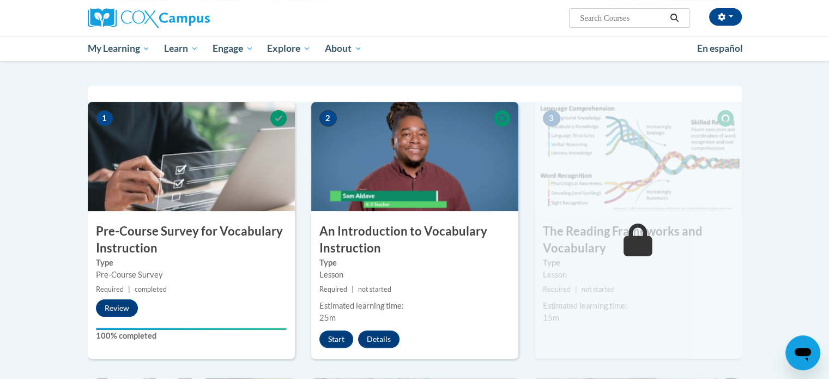
scroll to position [213, 0]
